Goal: Find specific fact: Find specific page/section

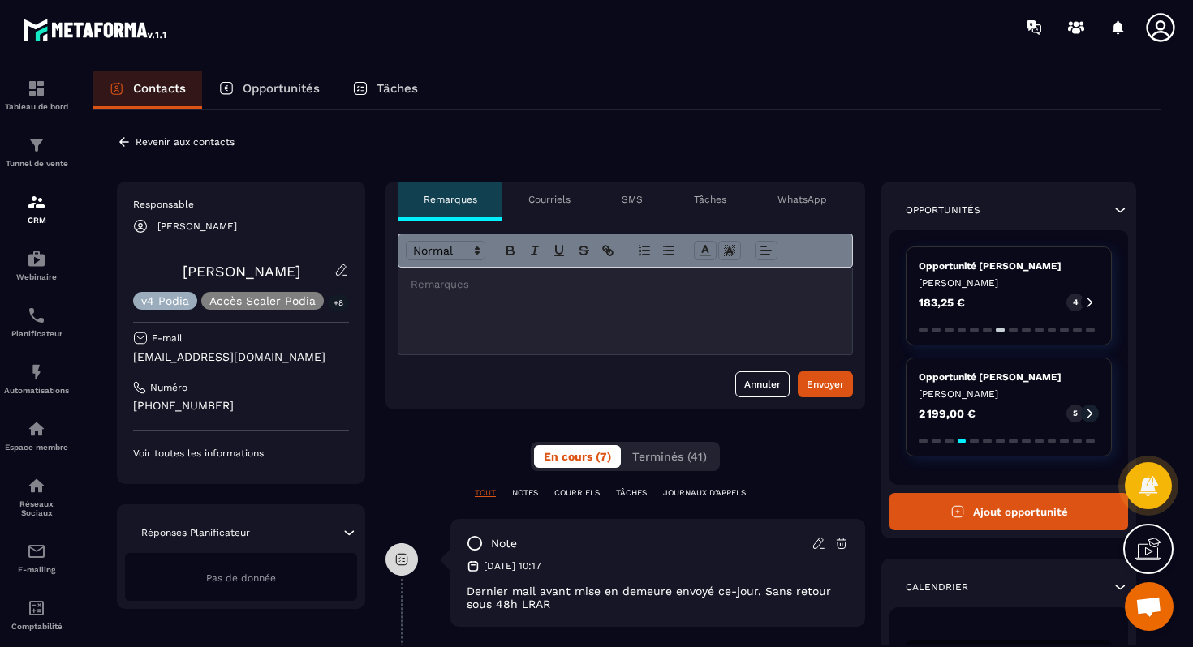
scroll to position [7795, 0]
click at [255, 454] on p "Voir toutes les informations" at bounding box center [241, 453] width 216 height 13
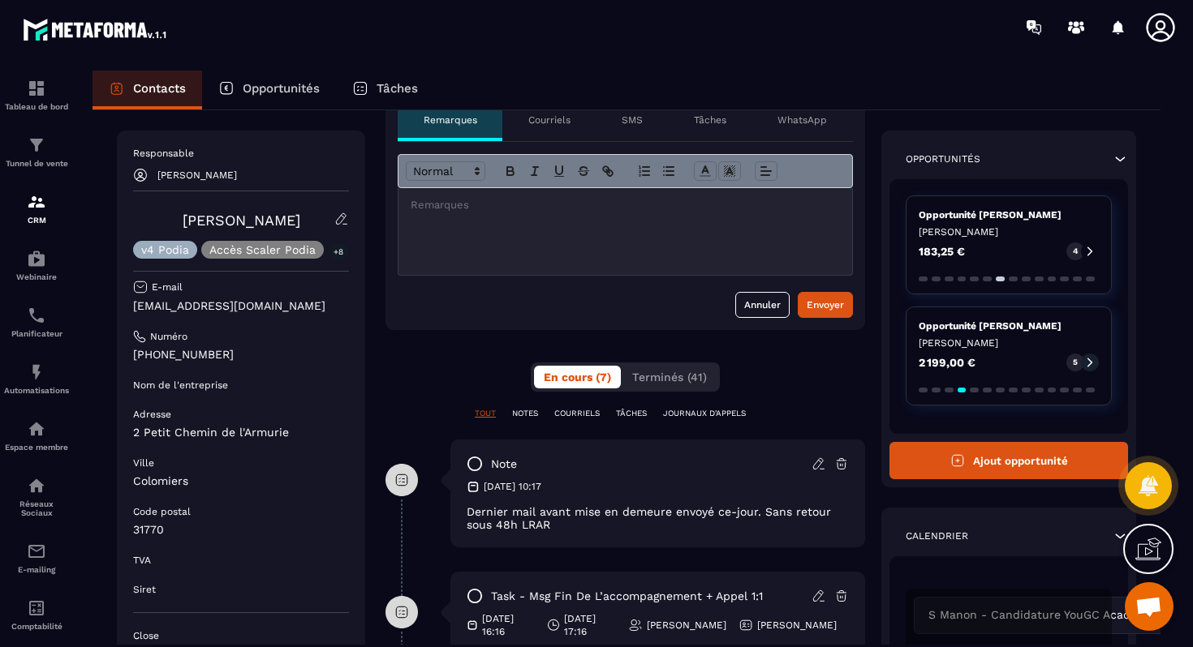
scroll to position [83, 0]
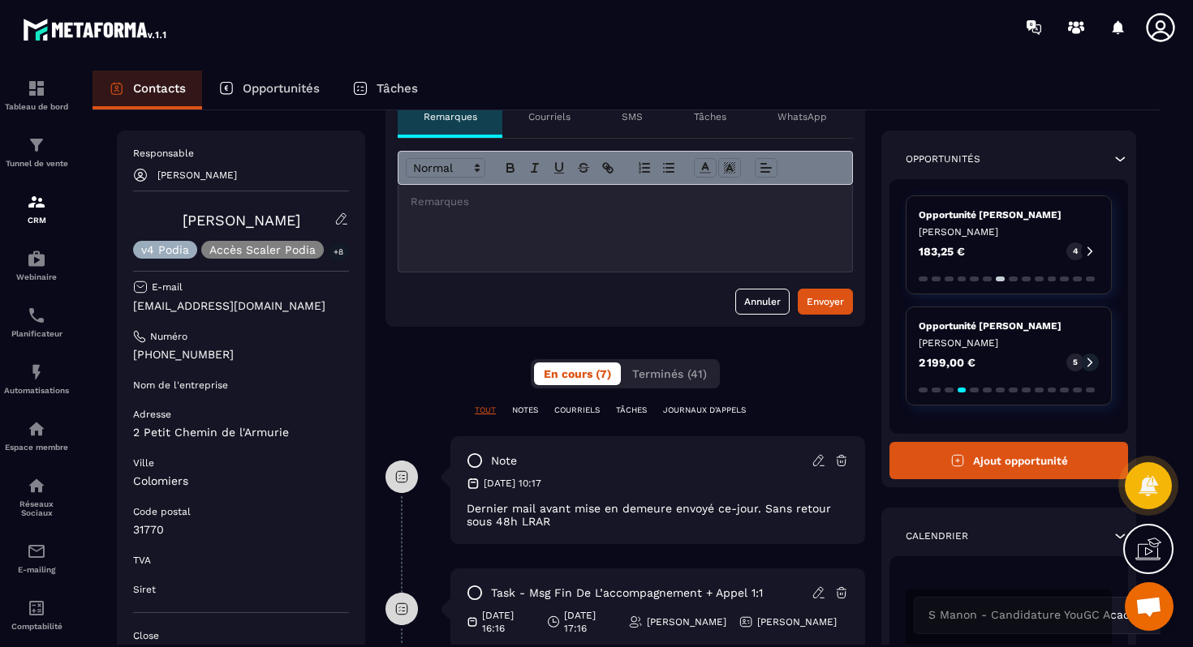
click at [239, 217] on link "[PERSON_NAME]" at bounding box center [242, 220] width 118 height 17
drag, startPoint x: 184, startPoint y: 218, endPoint x: 294, endPoint y: 224, distance: 109.7
click at [294, 223] on link "[PERSON_NAME]" at bounding box center [242, 220] width 118 height 17
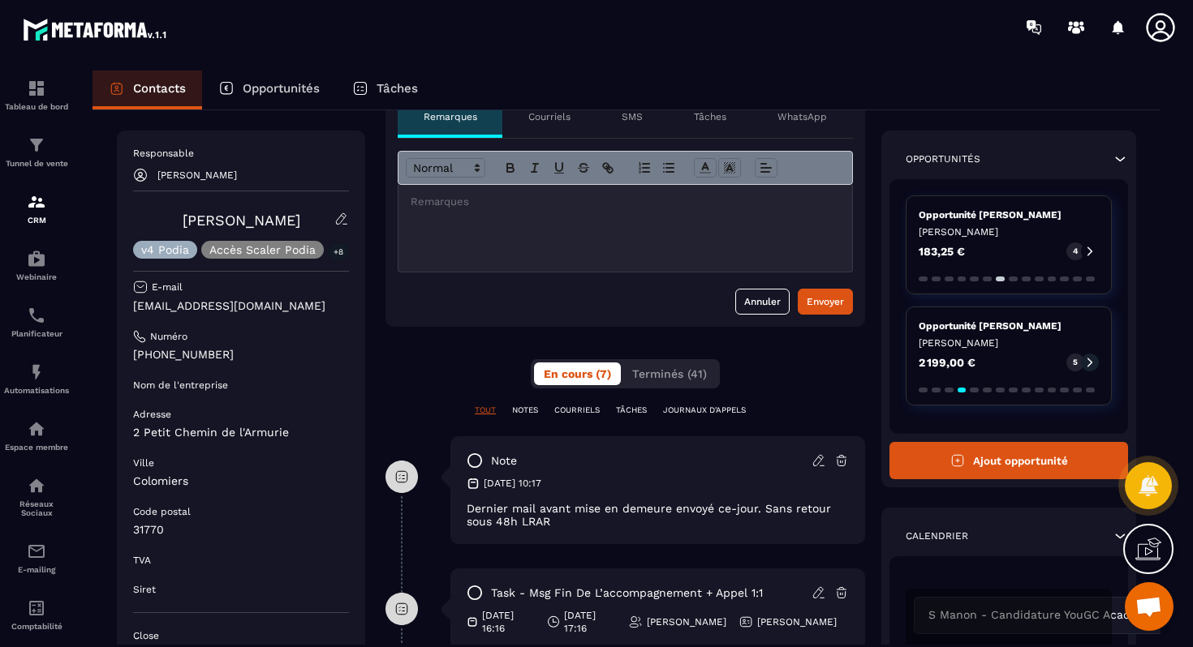
scroll to position [92, 0]
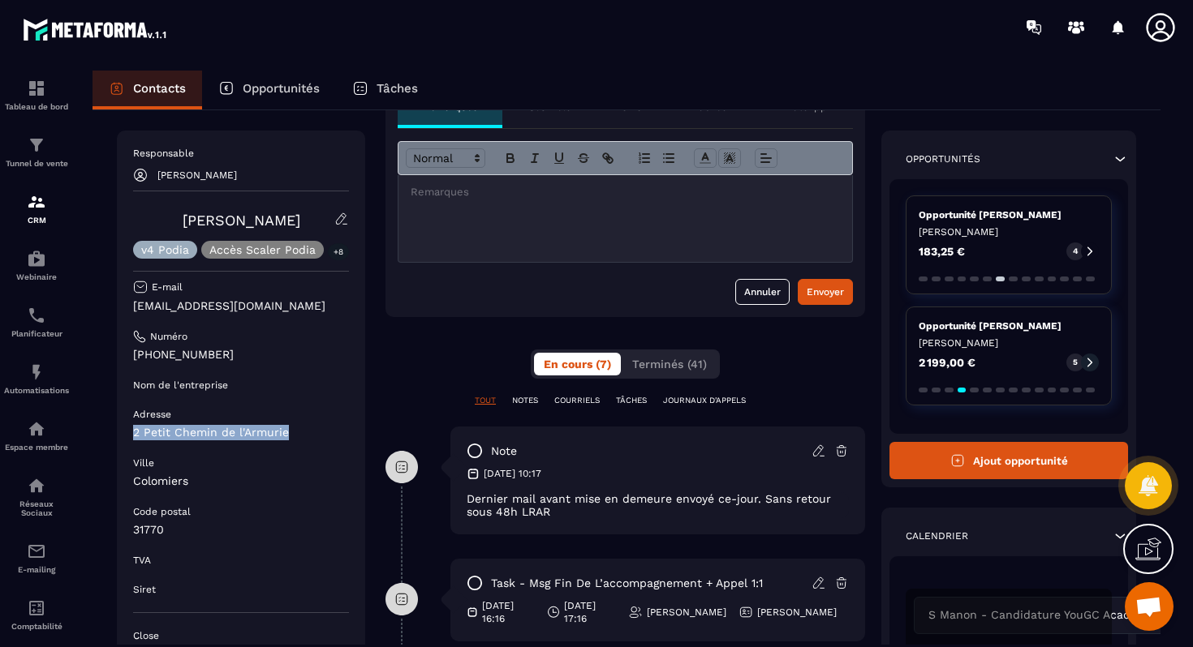
drag, startPoint x: 295, startPoint y: 439, endPoint x: 119, endPoint y: 437, distance: 175.3
click at [118, 437] on div "Responsable [PERSON_NAME] [PERSON_NAME] v4 Podia Accès Scaler Podia +8 E-mail […" at bounding box center [241, 399] width 248 height 536
copy p "2 Petit Chemin de l'Armurie"
drag, startPoint x: 196, startPoint y: 485, endPoint x: 135, endPoint y: 484, distance: 60.9
click at [135, 484] on p "Colomiers" at bounding box center [241, 481] width 216 height 15
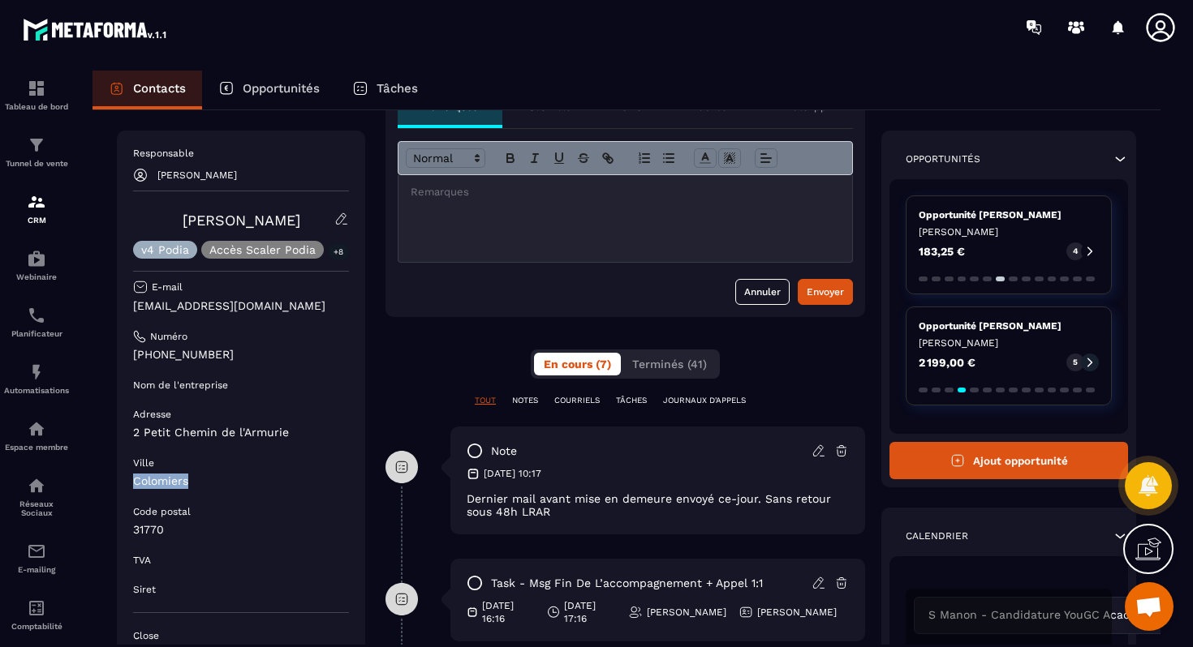
copy p "Colomiers"
drag, startPoint x: 177, startPoint y: 531, endPoint x: 134, endPoint y: 535, distance: 43.1
click at [134, 535] on p "31770" at bounding box center [241, 530] width 216 height 15
copy p "31770"
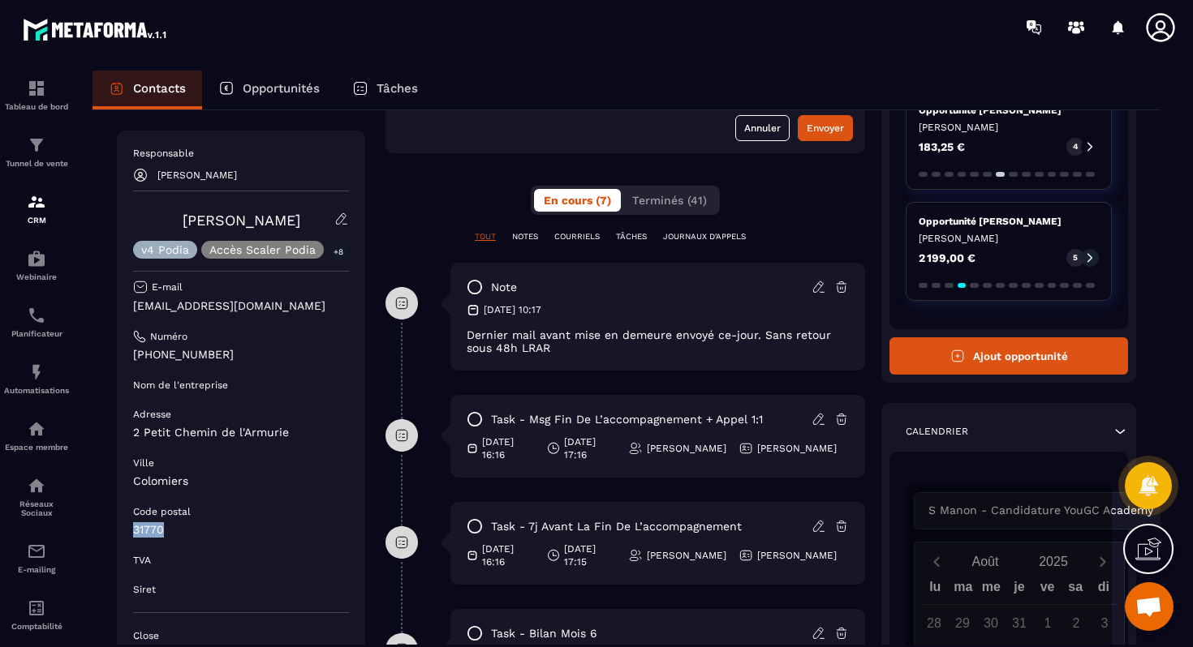
scroll to position [0, 0]
